Goal: Check status: Check status

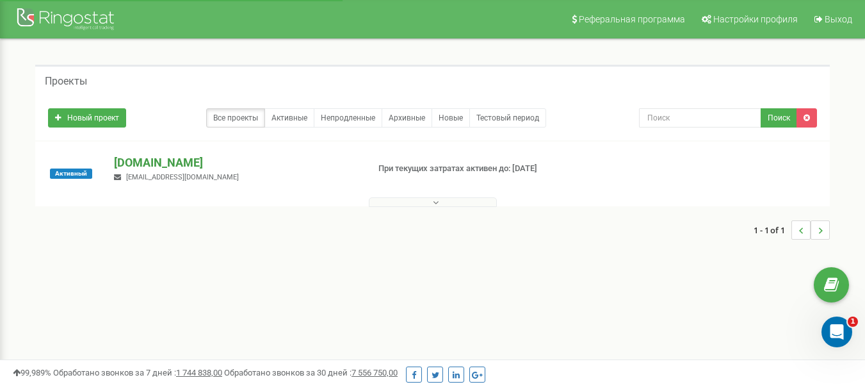
click at [218, 159] on p "[DOMAIN_NAME]" at bounding box center [235, 162] width 243 height 17
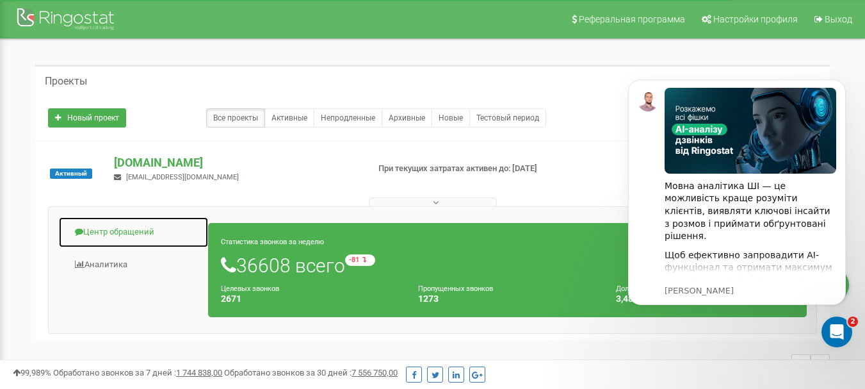
click at [109, 236] on link "Центр обращений" at bounding box center [133, 231] width 150 height 31
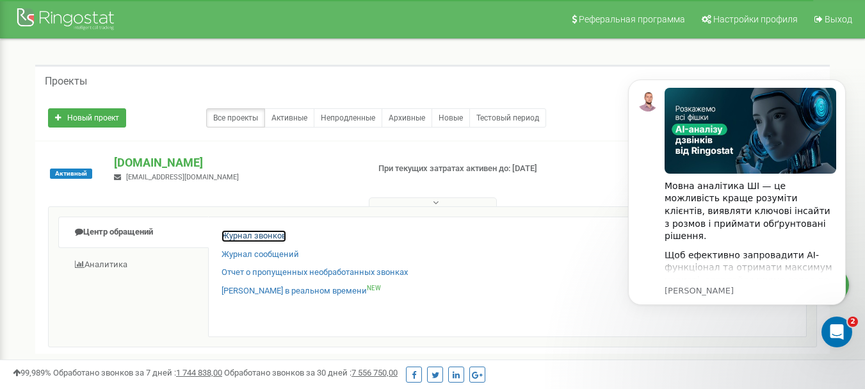
drag, startPoint x: 232, startPoint y: 233, endPoint x: 264, endPoint y: 231, distance: 32.8
click at [232, 233] on link "Журнал звонков" at bounding box center [254, 236] width 65 height 12
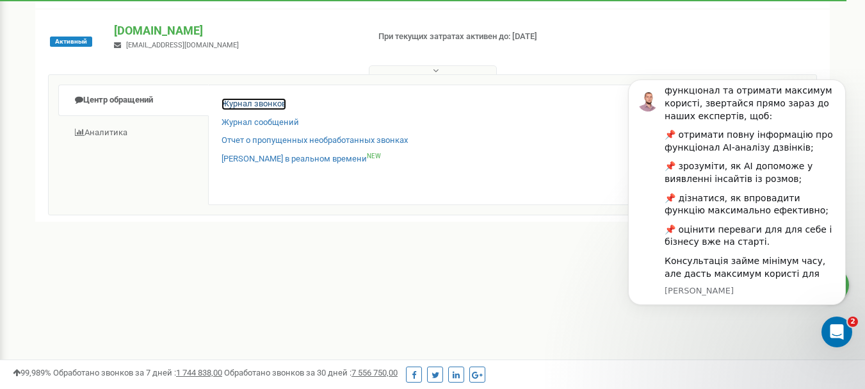
scroll to position [128, 0]
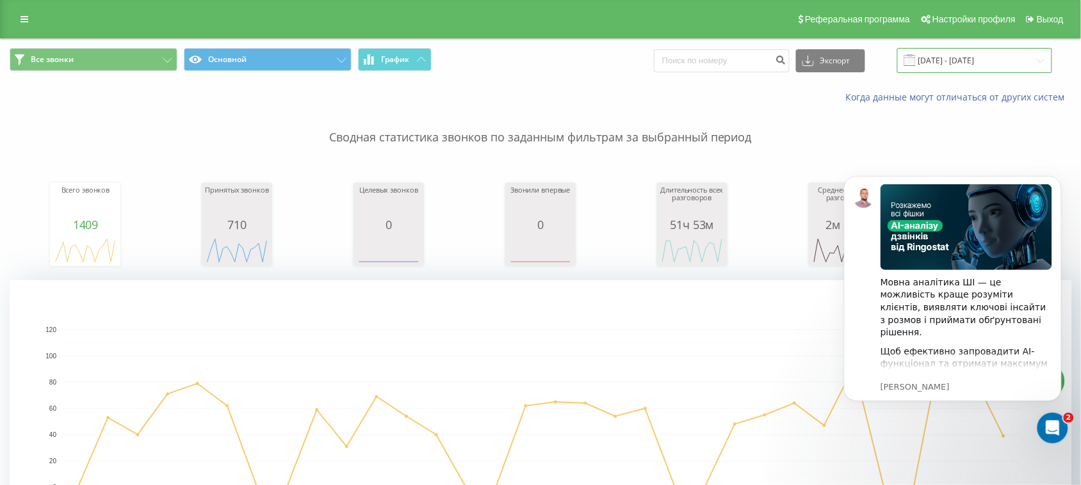
click at [963, 53] on input "20.07.2025 - 20.08.2025" at bounding box center [974, 60] width 155 height 25
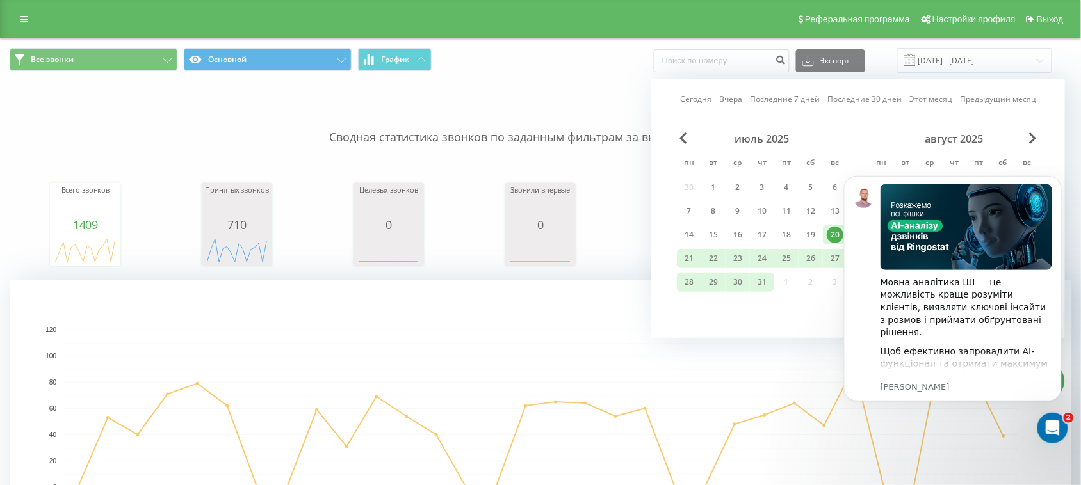
drag, startPoint x: 824, startPoint y: 309, endPoint x: 92, endPoint y: 110, distance: 758.6
click at [824, 309] on div "Сегодня Вчера Последние 7 дней Последние 30 дней Этот месяц Предыдущий месяц ию…" at bounding box center [858, 208] width 414 height 259
click at [932, 434] on body "Мовна аналітика ШІ — це можливість краще розуміти клієнтів, виявляти ключові ін…" at bounding box center [952, 303] width 246 height 284
click at [1059, 178] on icon "Dismiss notification" at bounding box center [1057, 178] width 7 height 7
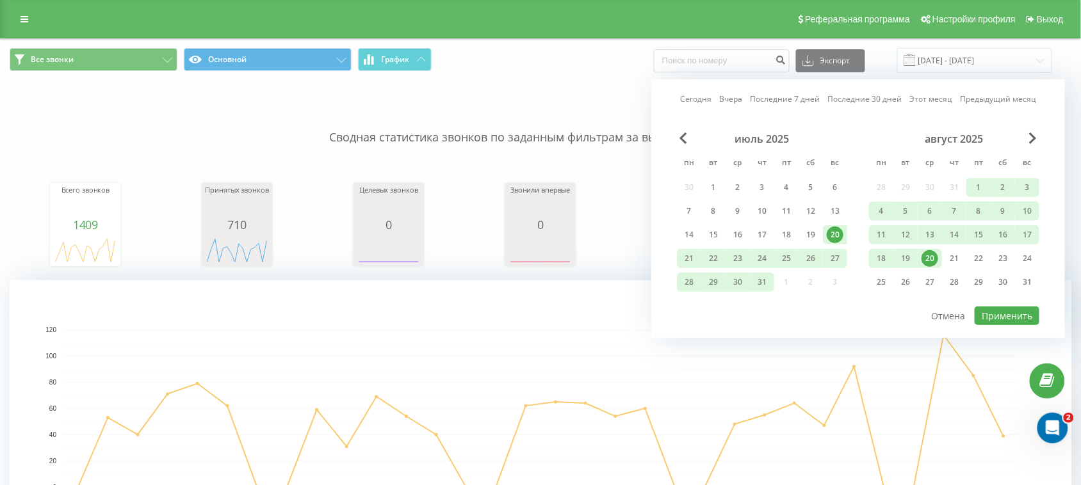
click at [936, 245] on div "август 2025 пн вт ср чт пт сб вс 28 29 30 31 1 2 3 4 5 6 7 8 9 10 11 12 13 14 1…" at bounding box center [954, 215] width 170 height 164
click at [934, 254] on div "20" at bounding box center [930, 258] width 17 height 17
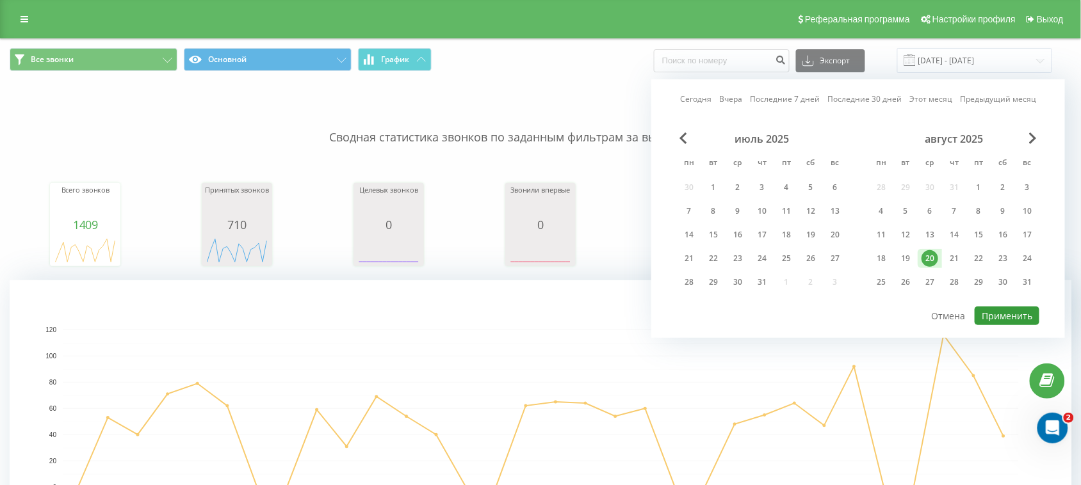
click at [1002, 308] on button "Применить" at bounding box center [1007, 316] width 65 height 19
type input "20.08.2025 - 20.08.2025"
